Goal: Obtain resource: Obtain resource

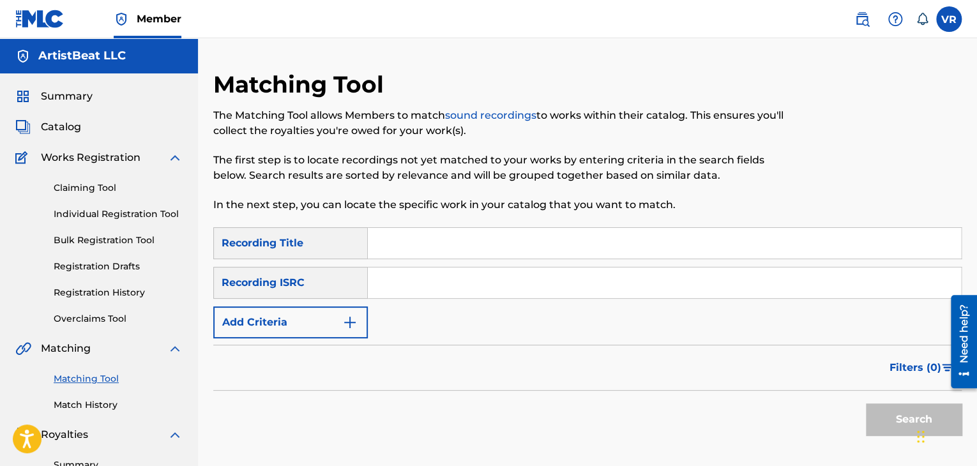
click at [42, 123] on span "Catalog" at bounding box center [61, 126] width 40 height 15
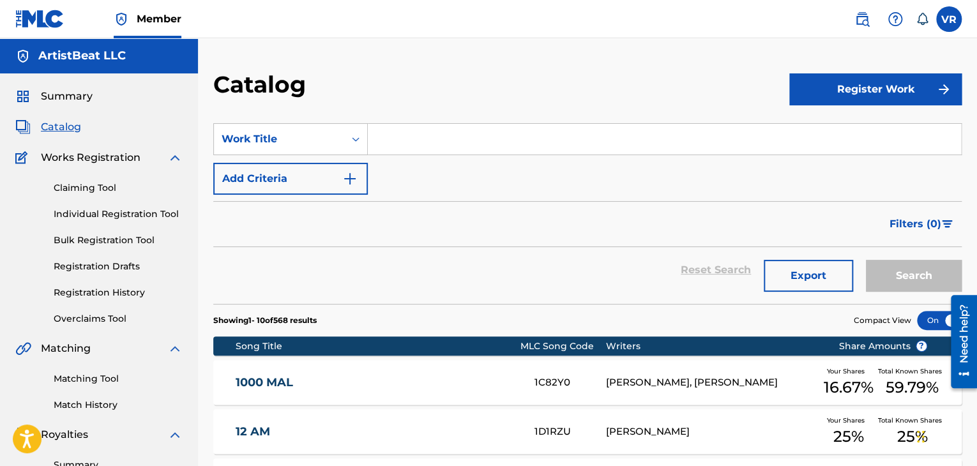
click at [411, 142] on input "Search Form" at bounding box center [664, 139] width 593 height 31
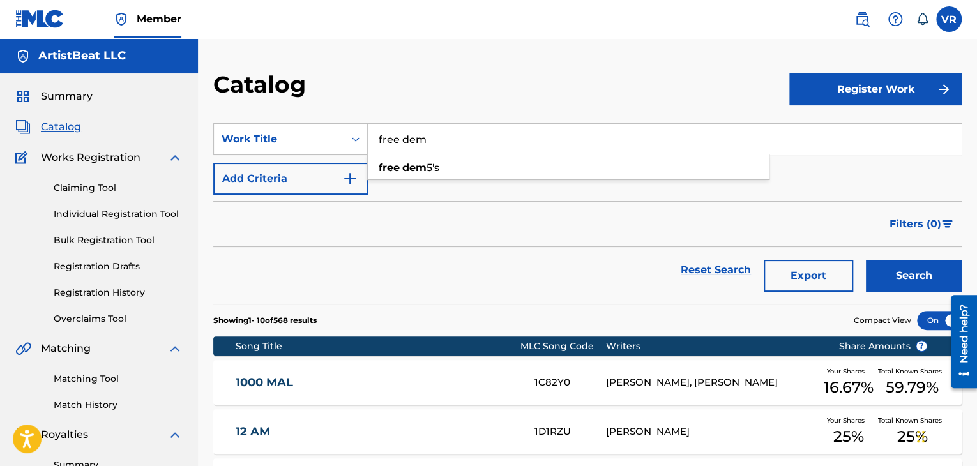
type input "free dem"
click at [866, 260] on button "Search" at bounding box center [914, 276] width 96 height 32
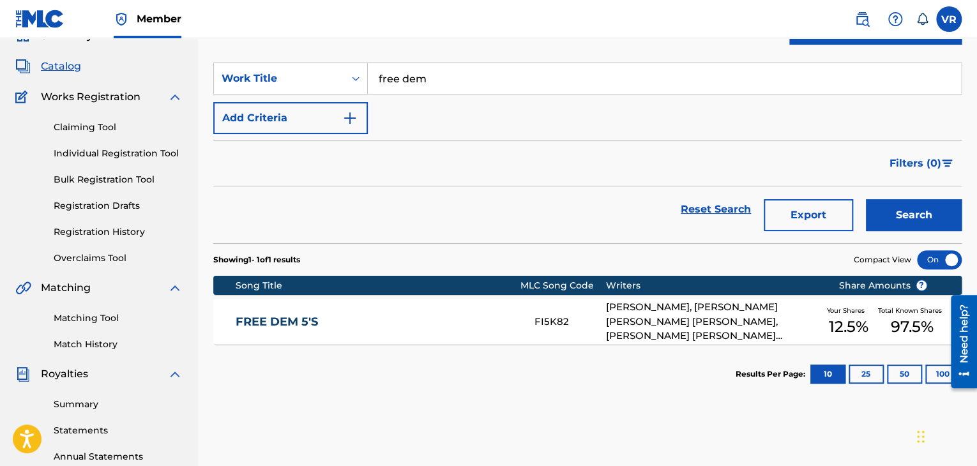
scroll to position [59, 0]
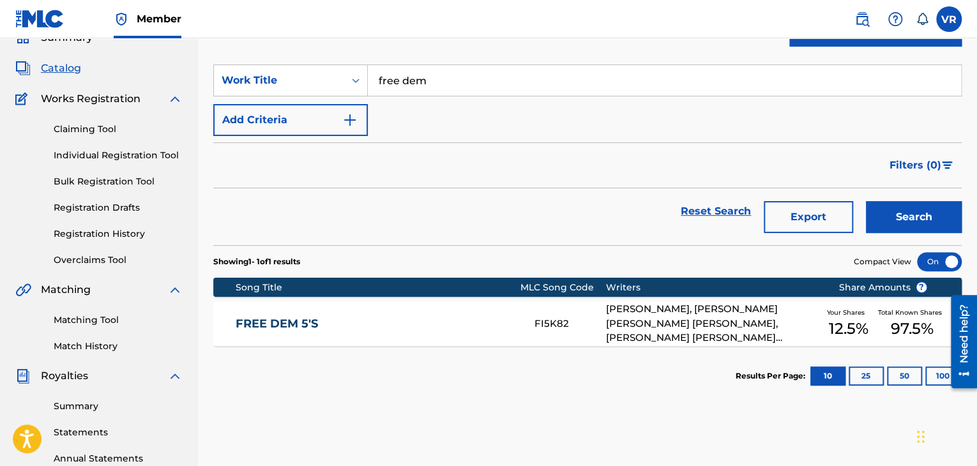
click at [412, 317] on link "FREE DEM 5'S" at bounding box center [377, 324] width 282 height 15
